Goal: Task Accomplishment & Management: Manage account settings

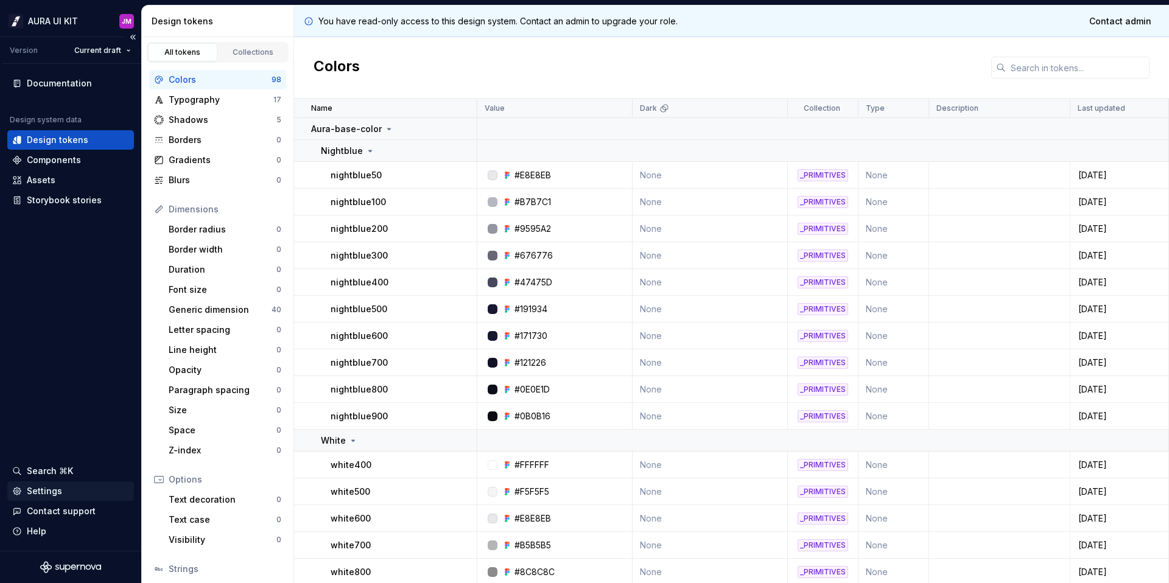
click at [33, 484] on div "Settings" at bounding box center [70, 491] width 127 height 19
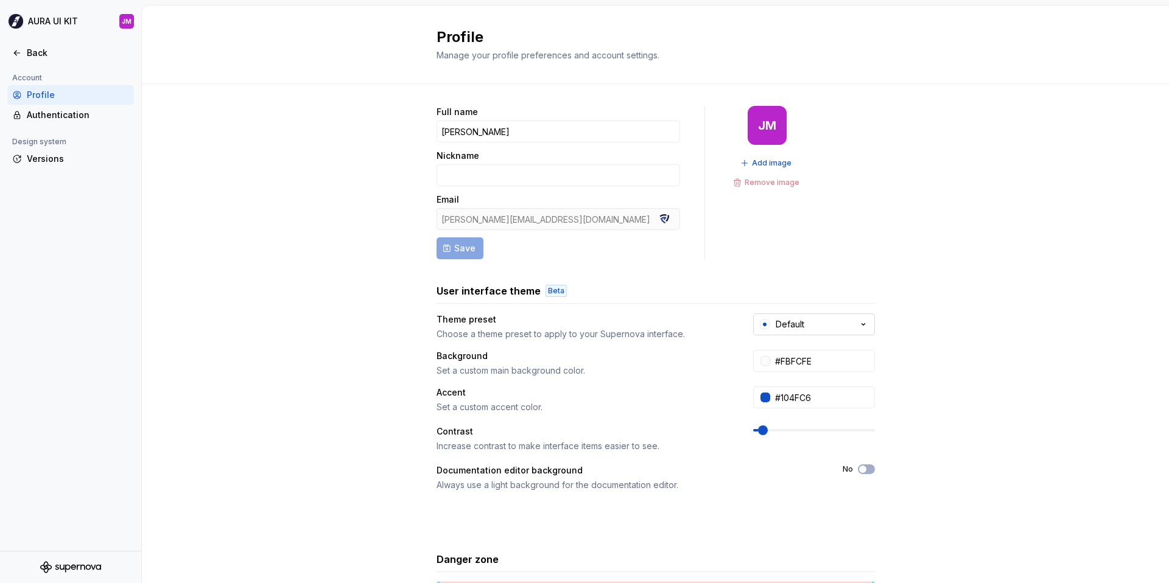
click at [821, 314] on button "Default" at bounding box center [814, 325] width 122 height 22
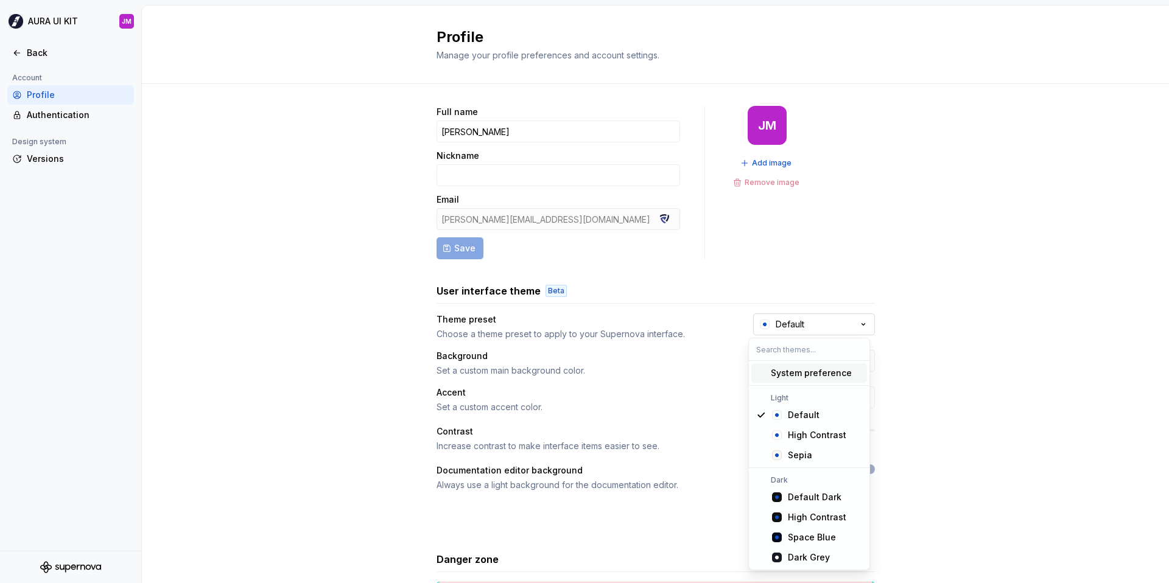
click at [823, 317] on button "Default" at bounding box center [814, 325] width 122 height 22
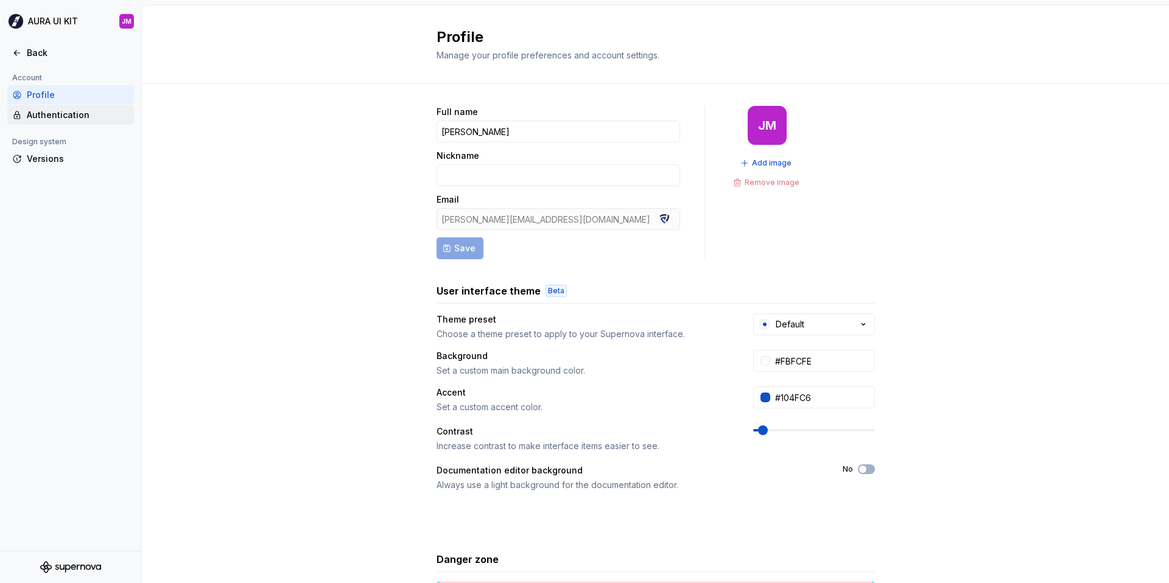
click at [57, 118] on div "Authentication" at bounding box center [78, 115] width 102 height 12
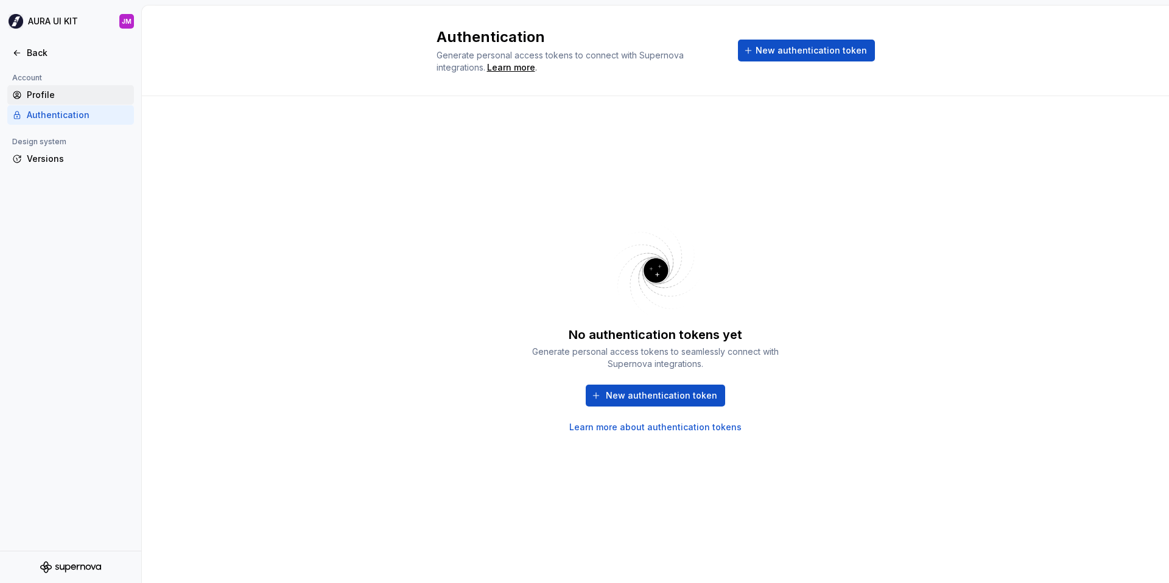
click at [31, 96] on div "Profile" at bounding box center [78, 95] width 102 height 12
